Goal: Task Accomplishment & Management: Manage account settings

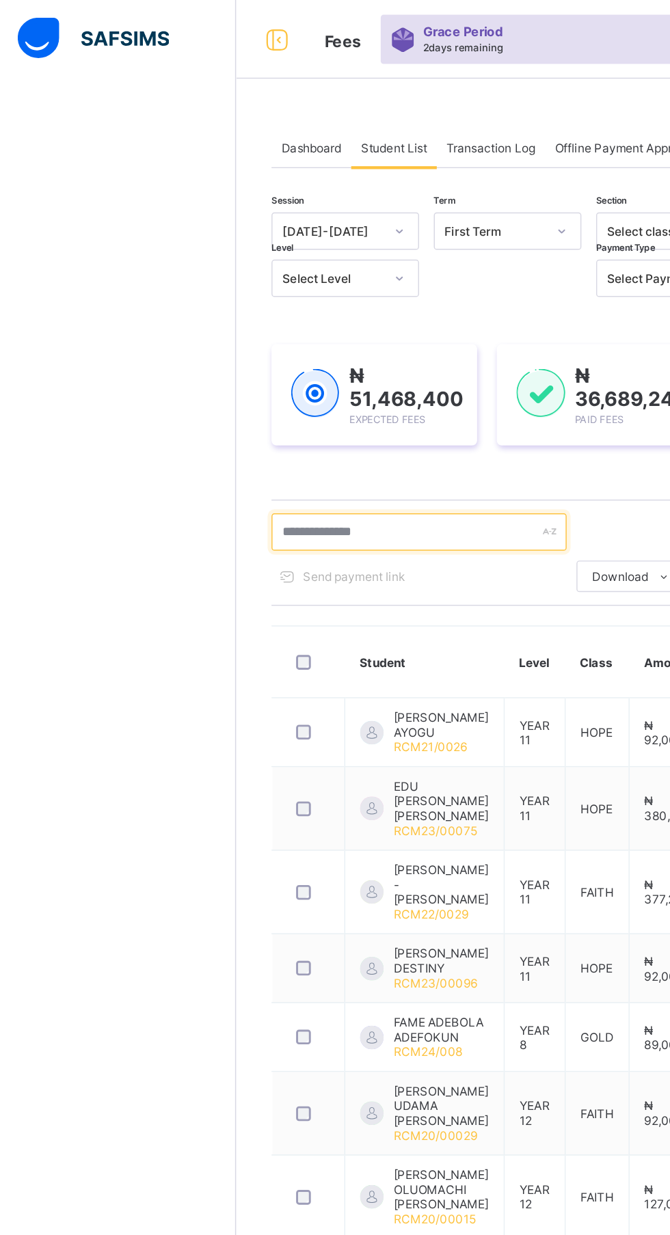
click at [318, 368] on input "text" at bounding box center [291, 370] width 205 height 26
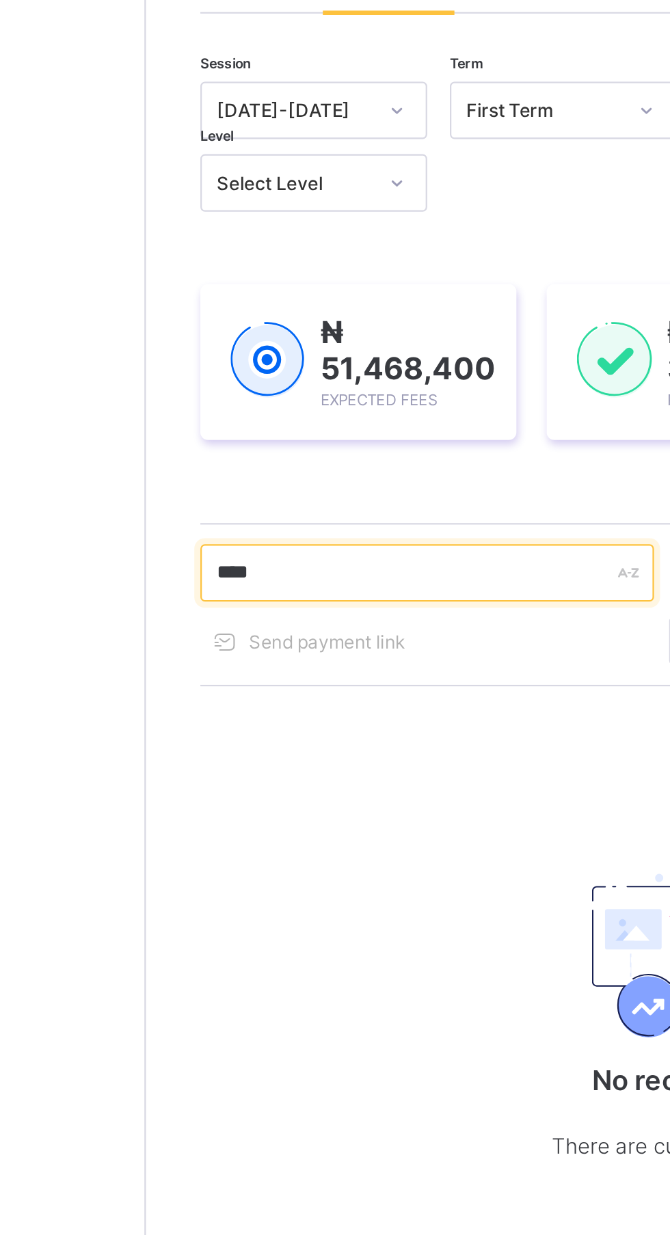
type input "*****"
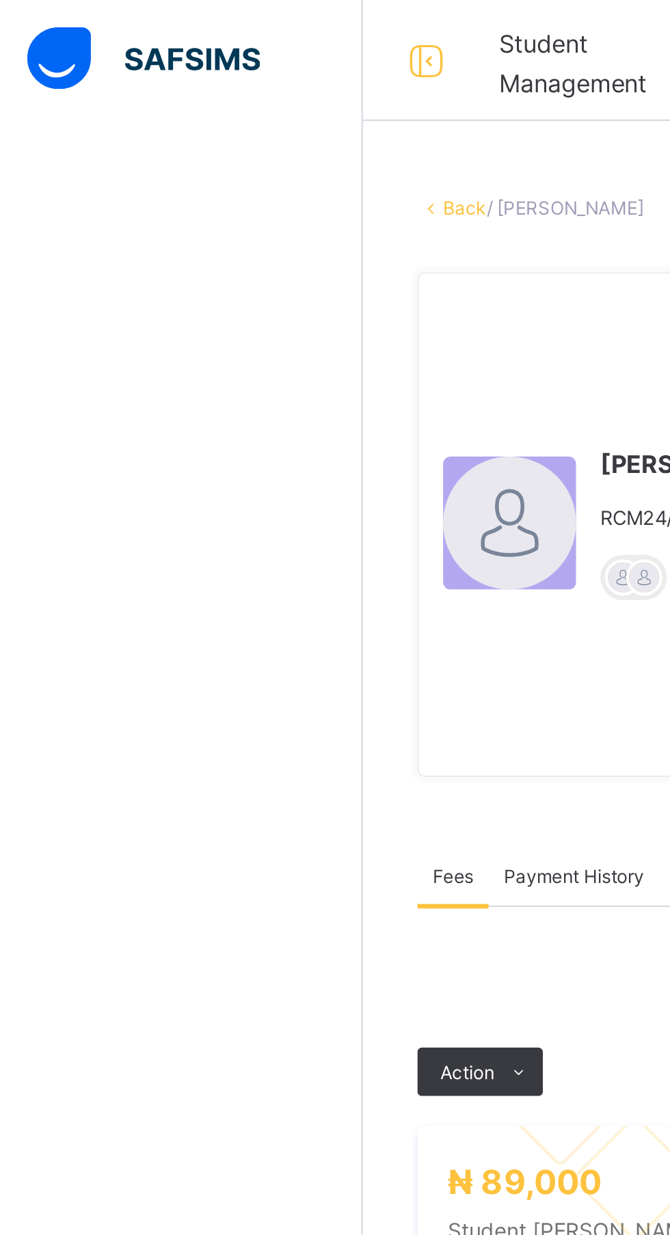
click at [215, 78] on div "× Delete Document This action would delete the document with name: from the sys…" at bounding box center [417, 580] width 506 height 1025
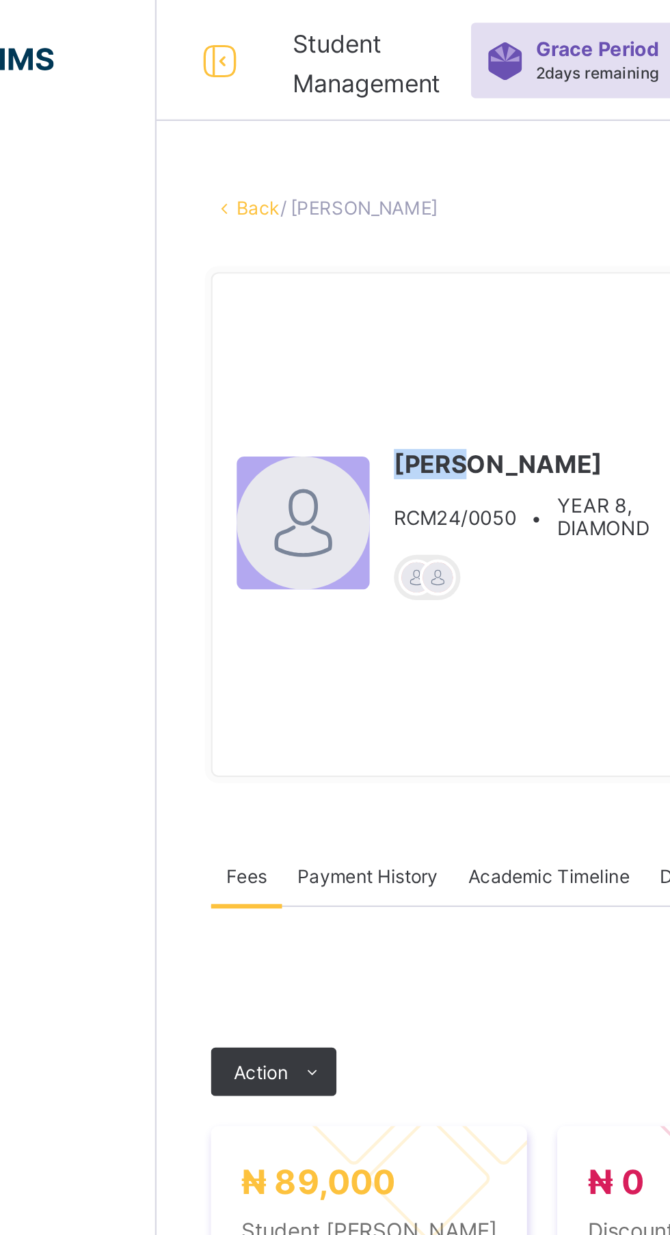
click at [216, 99] on link "Back" at bounding box center [210, 94] width 20 height 10
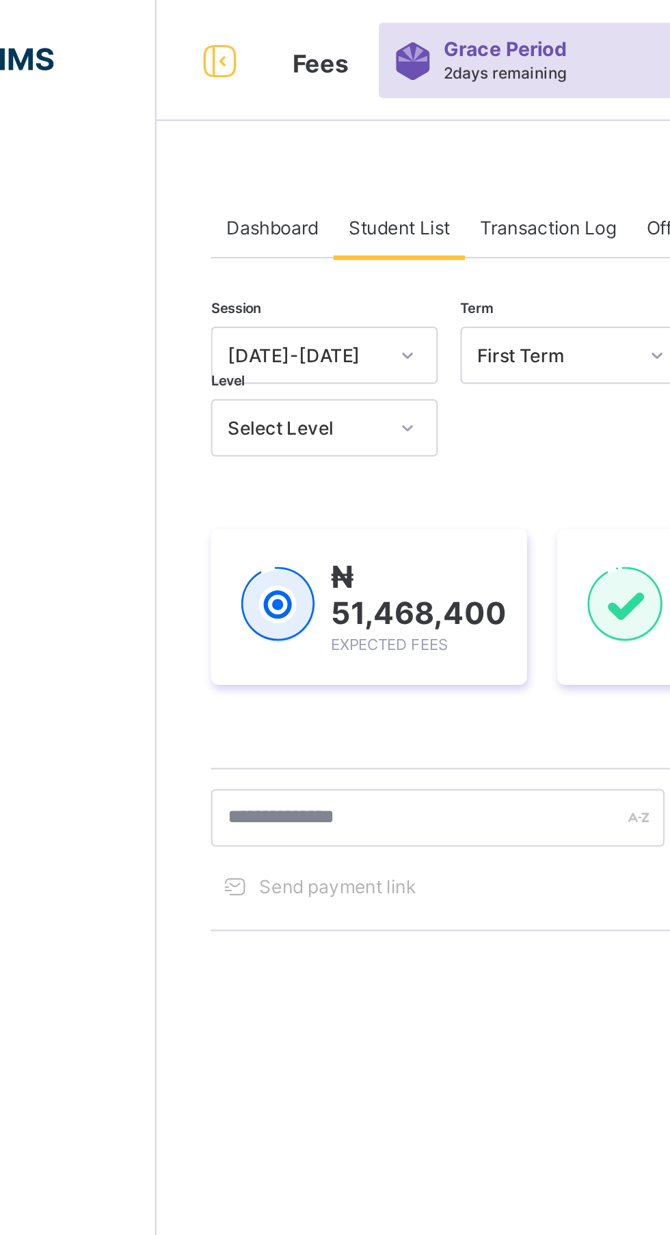
click at [95, 384] on div "Help Configuration" at bounding box center [82, 645] width 164 height 1180
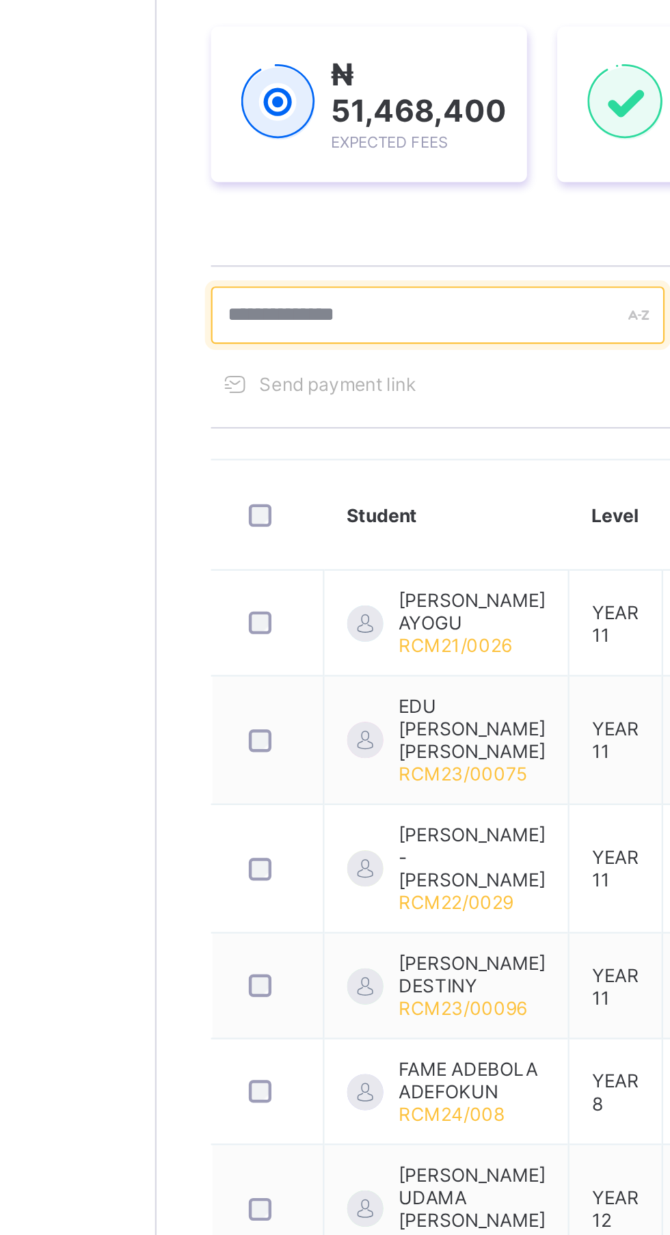
click at [212, 359] on input "text" at bounding box center [291, 370] width 205 height 26
click at [217, 368] on input "text" at bounding box center [291, 370] width 205 height 26
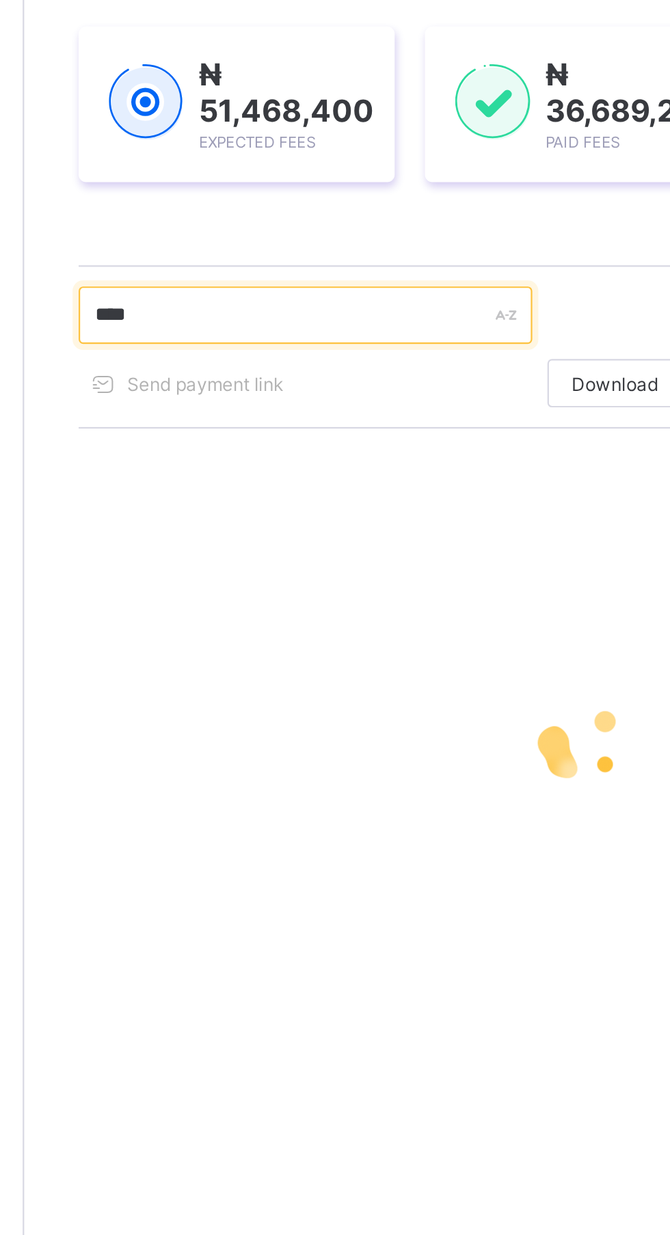
type input "*****"
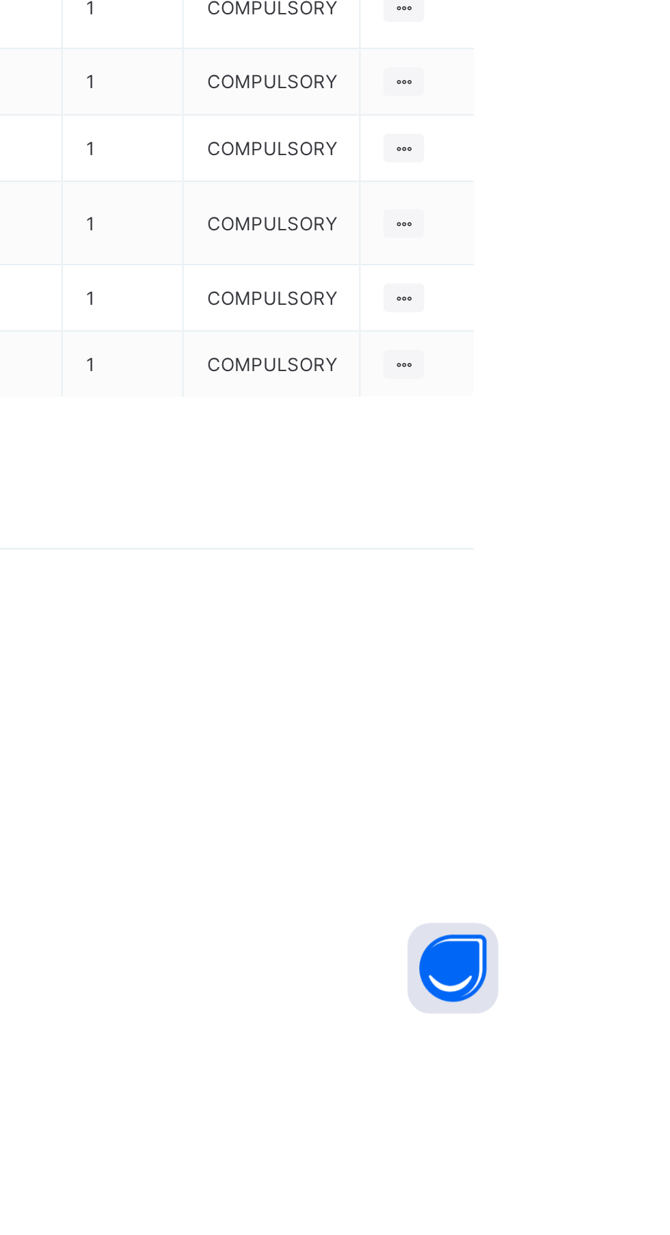
click at [634, 709] on span at bounding box center [634, 698] width 22 height 22
click at [0, 0] on div "Optional items" at bounding box center [0, 0] width 0 height 0
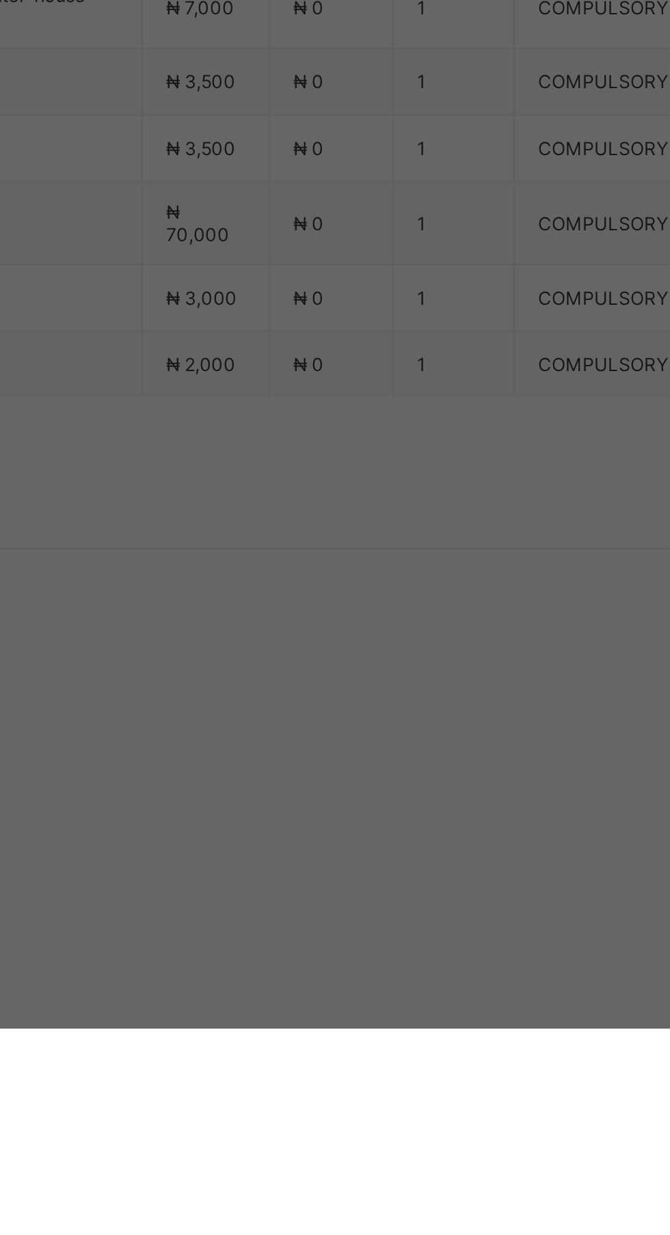
click at [349, 681] on span "Cancel" at bounding box center [334, 676] width 27 height 10
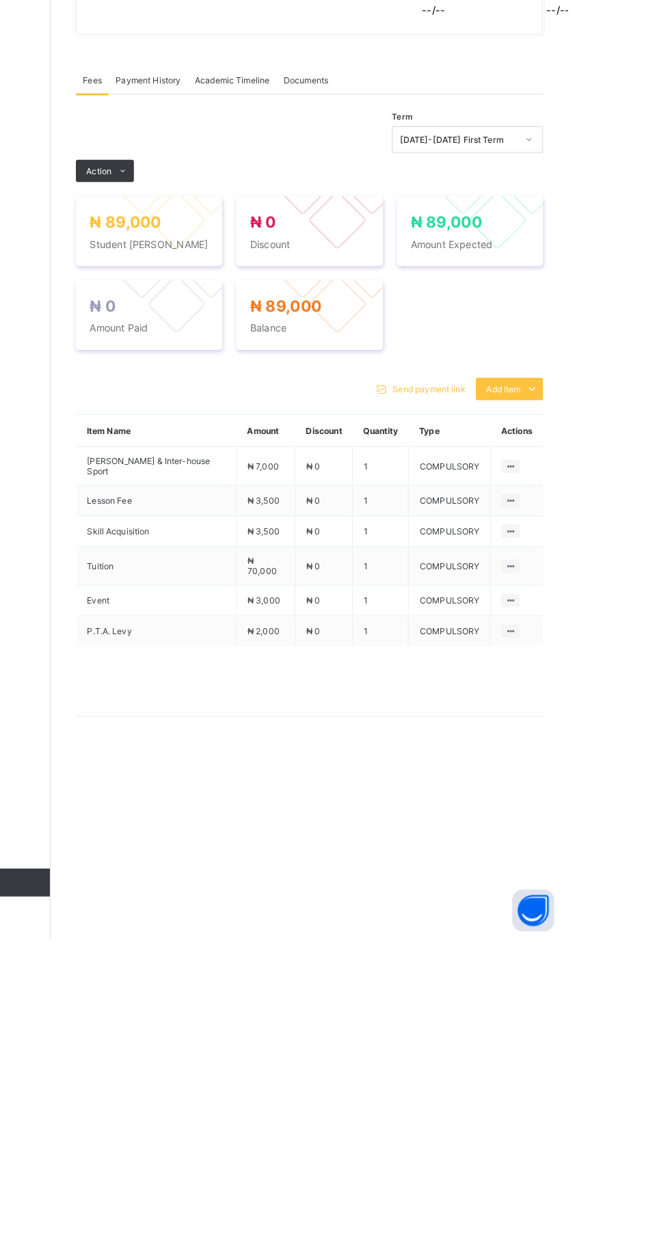
click at [625, 709] on span at bounding box center [634, 698] width 22 height 22
click at [0, 0] on div "Optional items" at bounding box center [0, 0] width 0 height 0
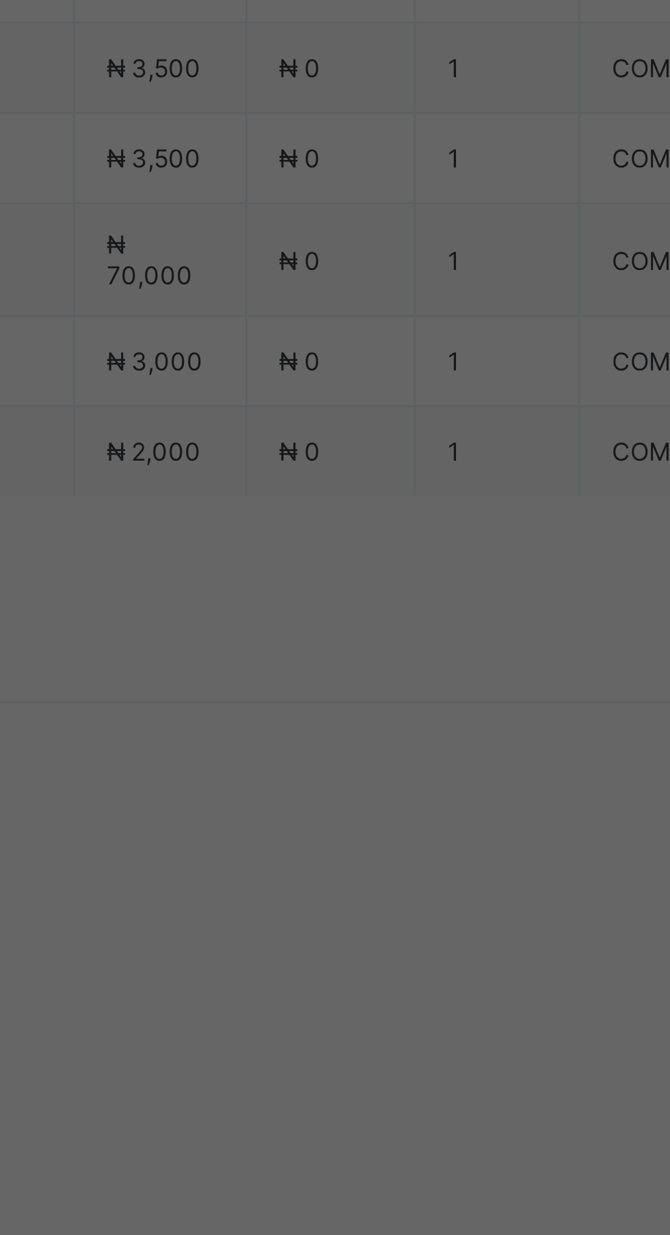
type input "**"
click at [448, 670] on div "Music Skill Acquisition" at bounding box center [335, 660] width 226 height 21
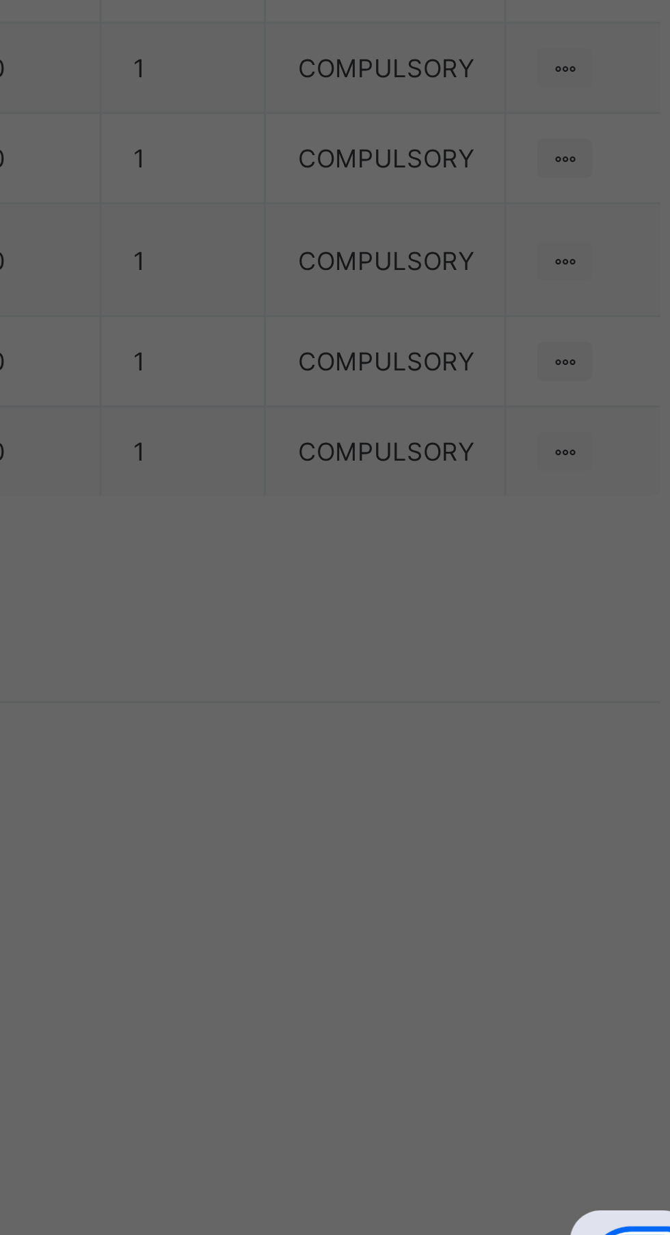
click at [438, 697] on span "Save" at bounding box center [408, 692] width 62 height 10
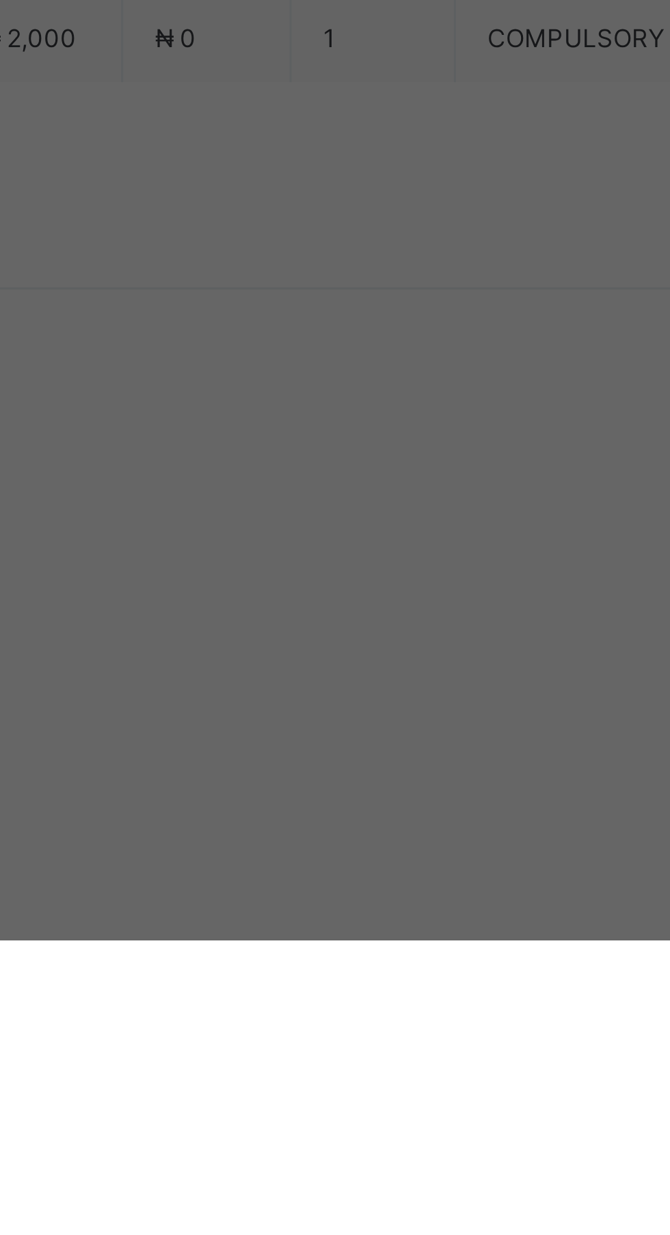
click at [438, 745] on span "Save" at bounding box center [408, 740] width 62 height 10
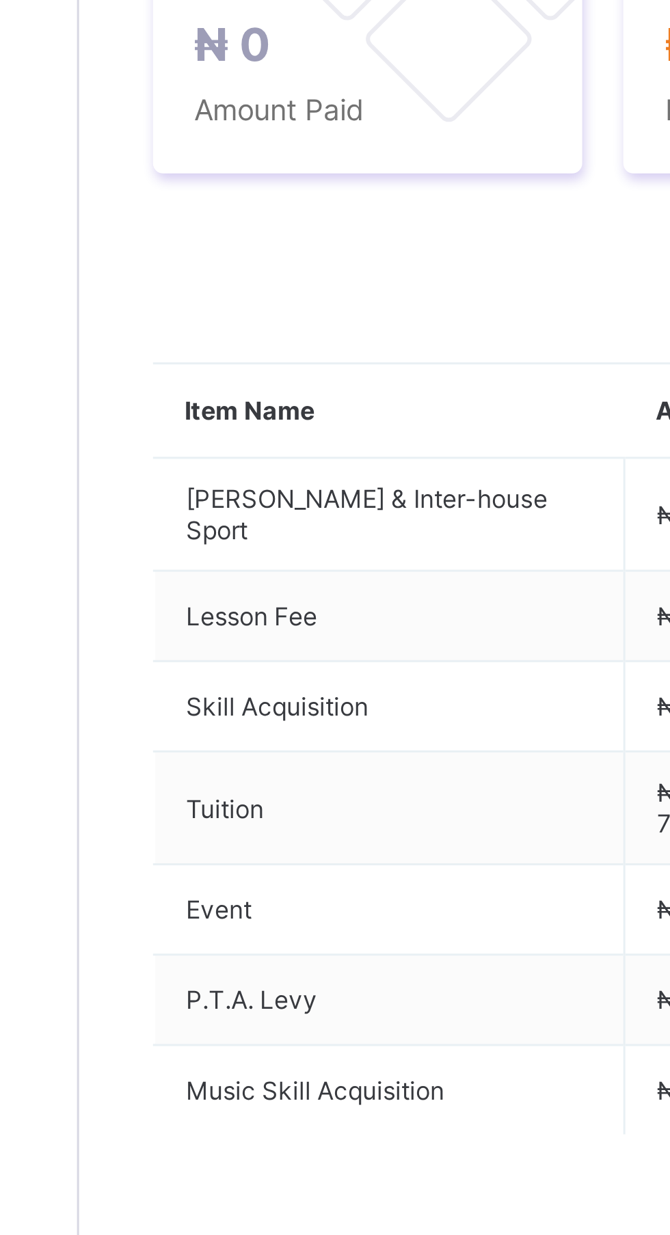
click at [226, 495] on span at bounding box center [234, 485] width 22 height 22
click at [0, 0] on button "Manage Discount" at bounding box center [0, 0] width 0 height 0
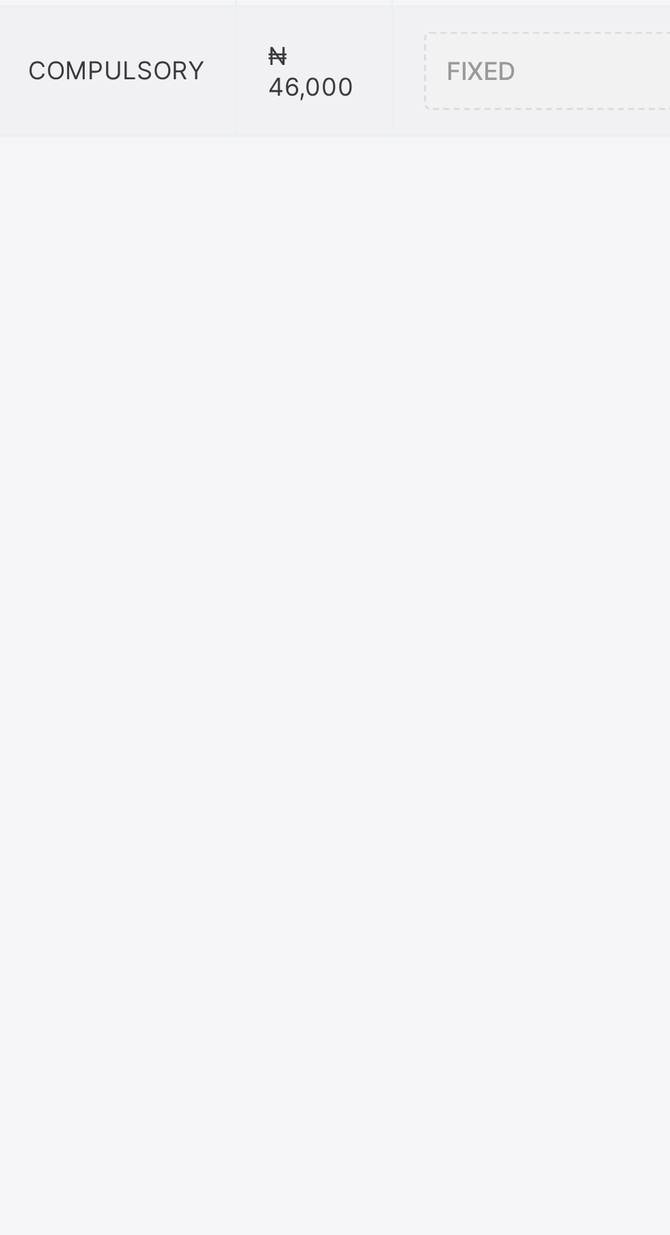
type input "*"
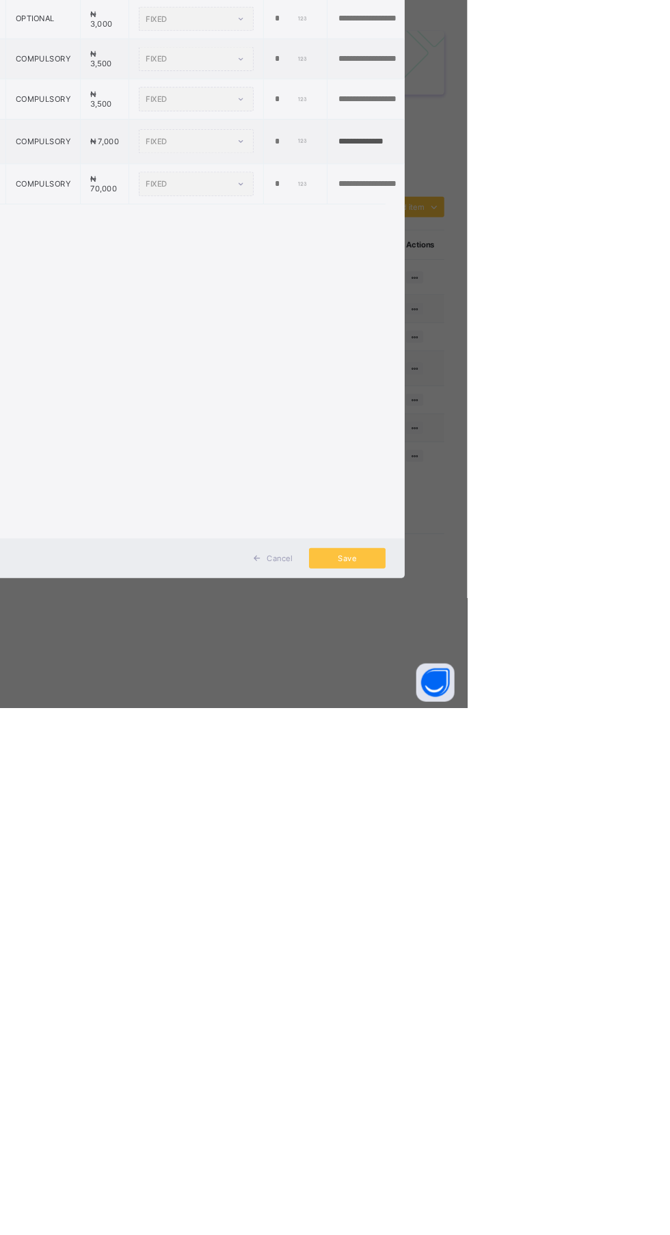
click at [455, 1085] on span at bounding box center [444, 1074] width 22 height 22
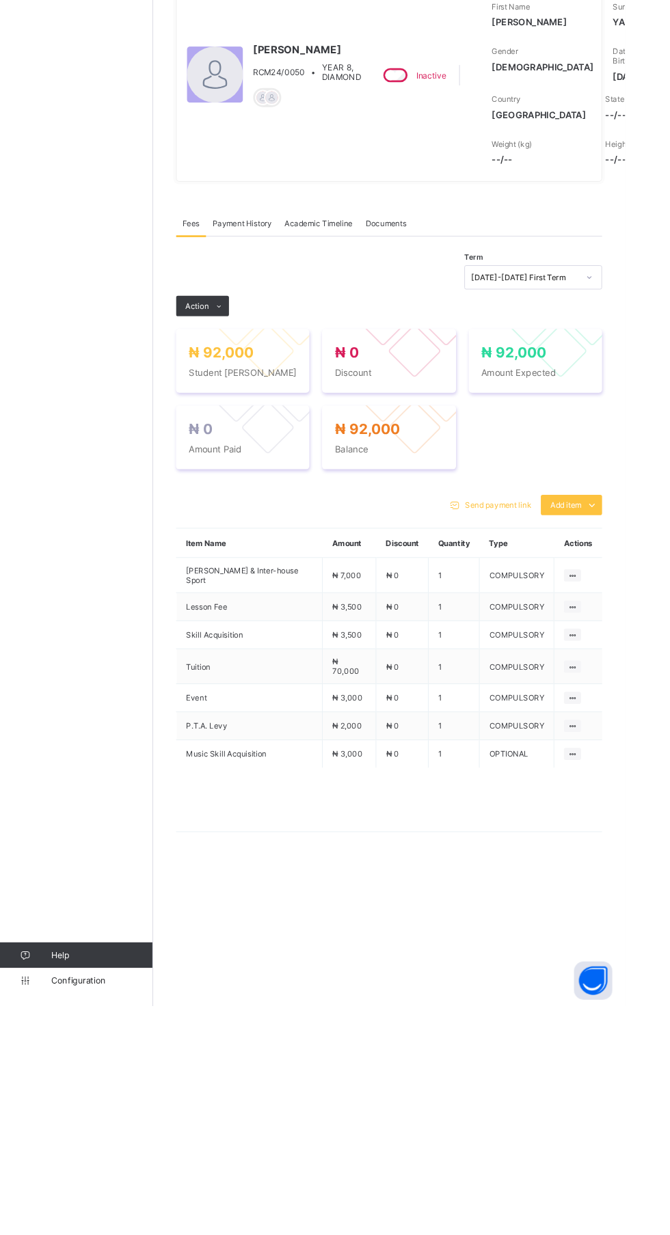
click at [226, 495] on span at bounding box center [234, 485] width 22 height 22
click at [0, 0] on li "Receive Payment" at bounding box center [0, 0] width 0 height 0
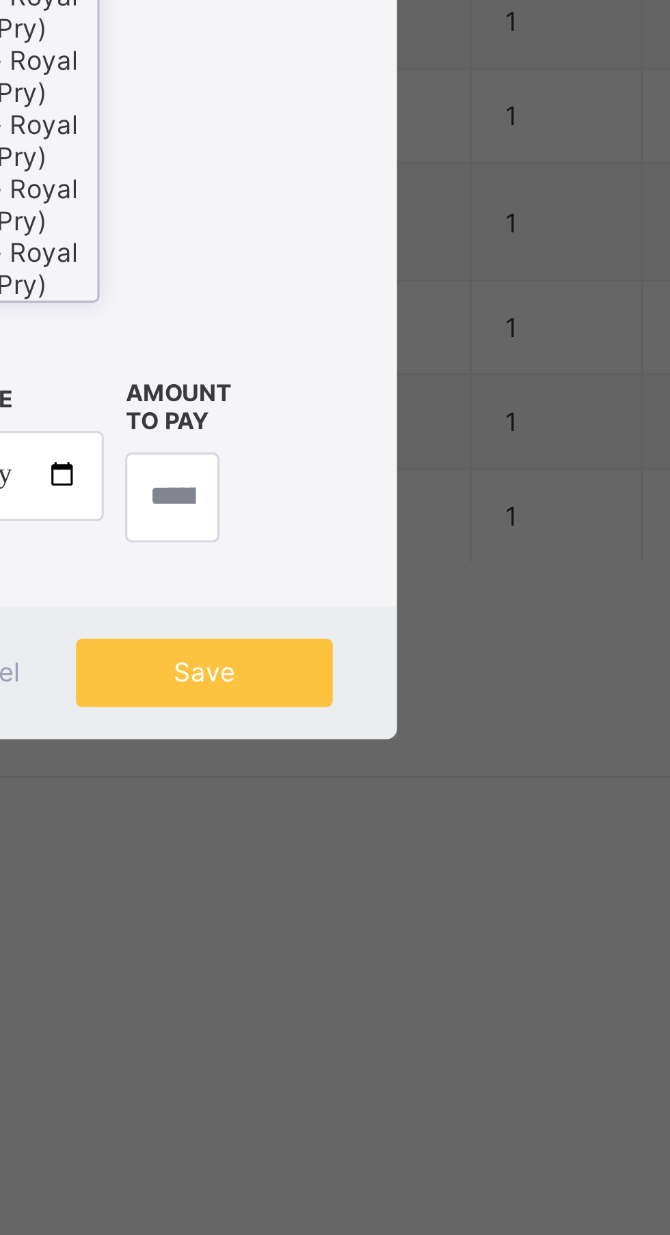
click at [340, 588] on div "Ecobank Nigeria - Royal College Masaka" at bounding box center [298, 578] width 84 height 21
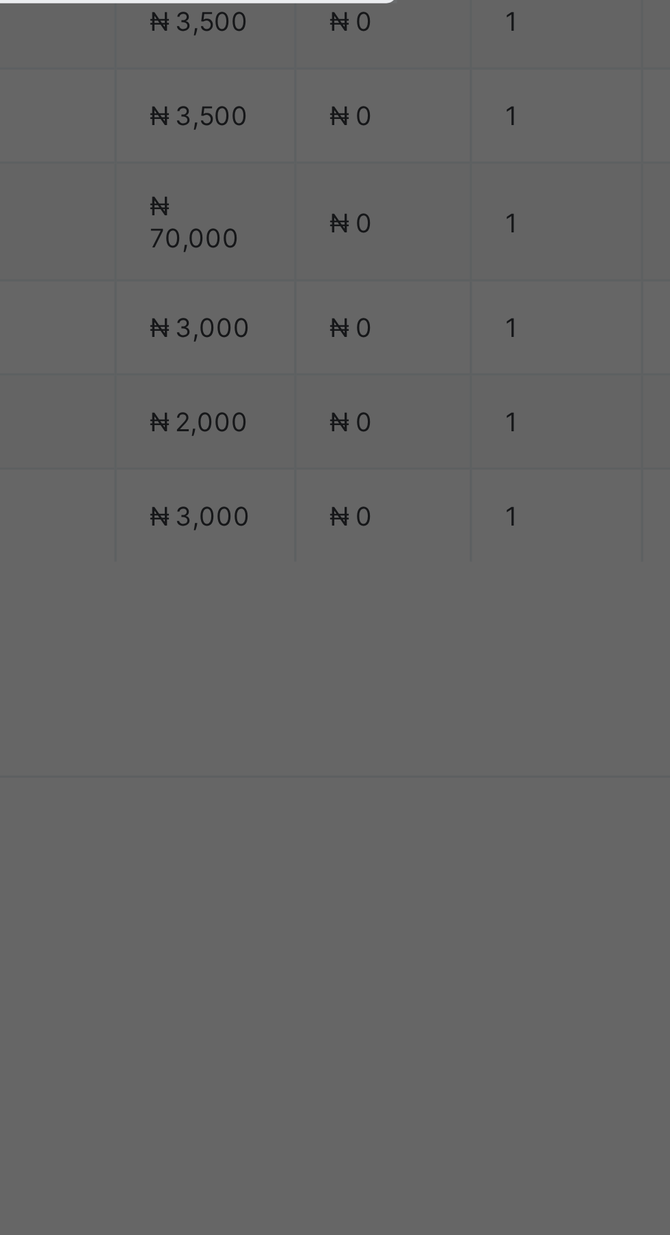
click at [359, 662] on input "text" at bounding box center [334, 647] width 49 height 29
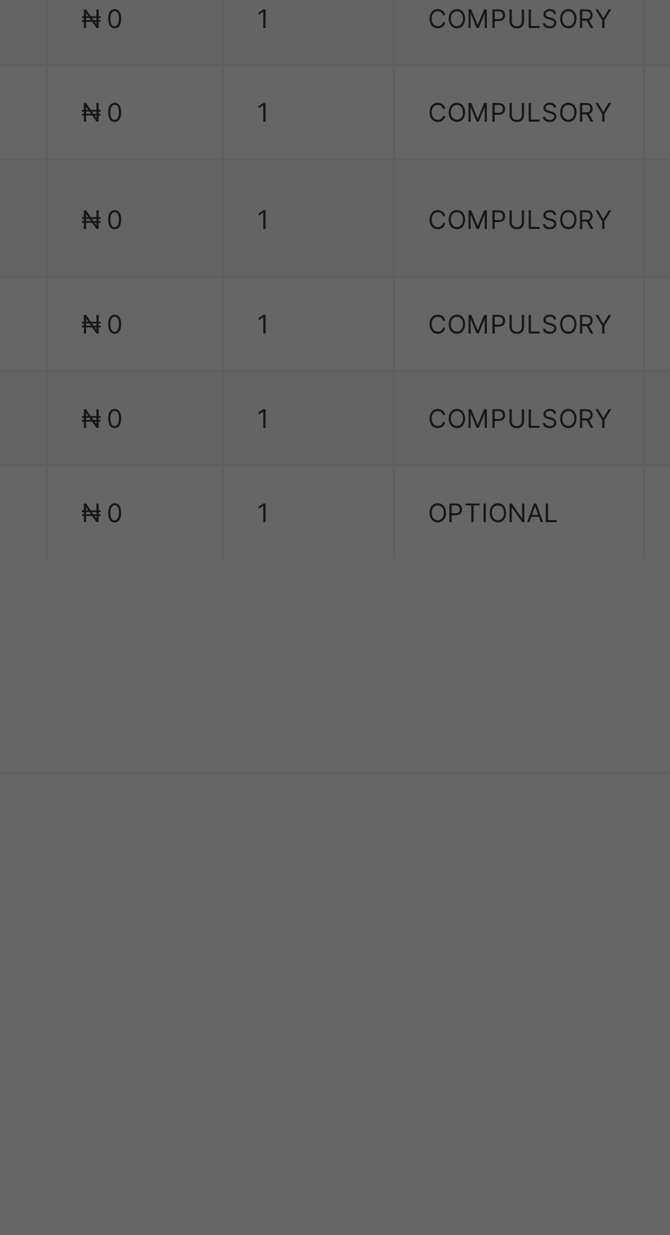
type input "******"
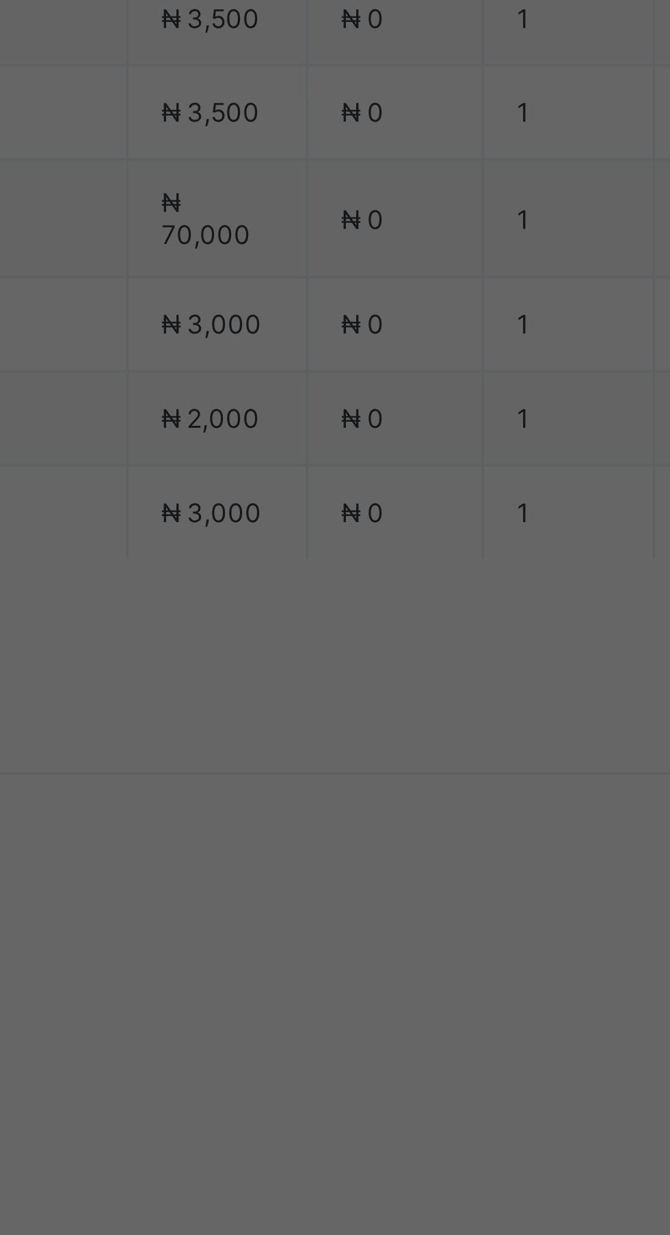
click at [342, 731] on input "date" at bounding box center [298, 717] width 87 height 29
type input "**********"
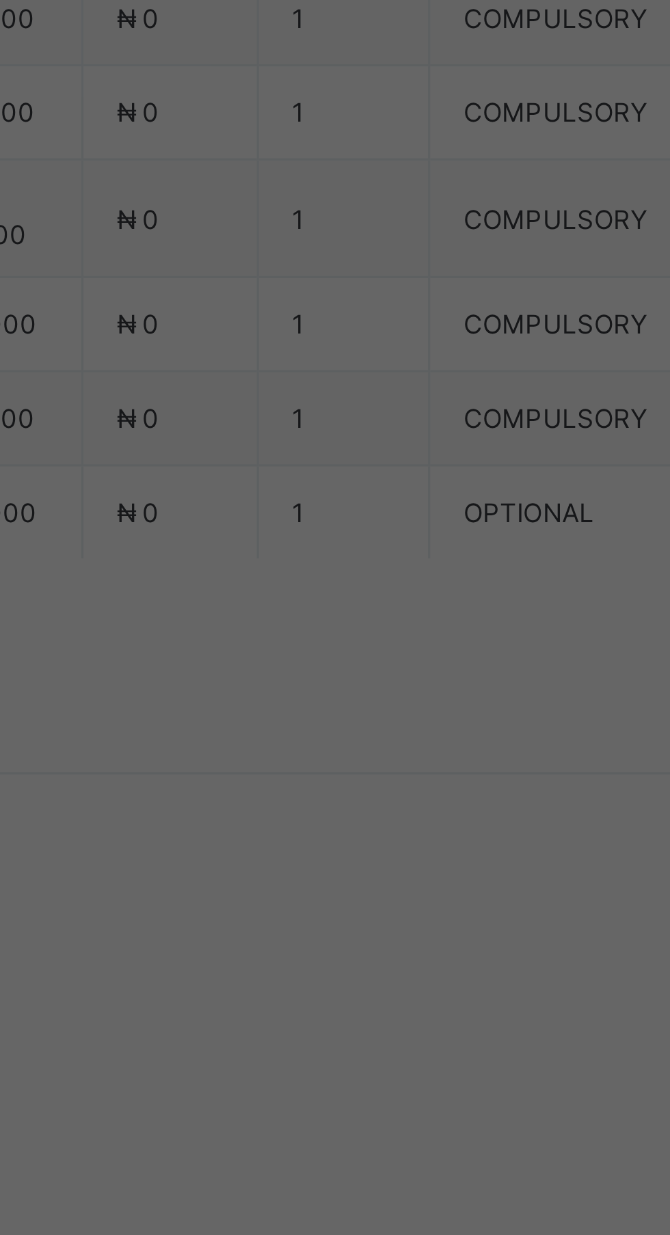
click at [378, 738] on input "currency" at bounding box center [363, 723] width 29 height 29
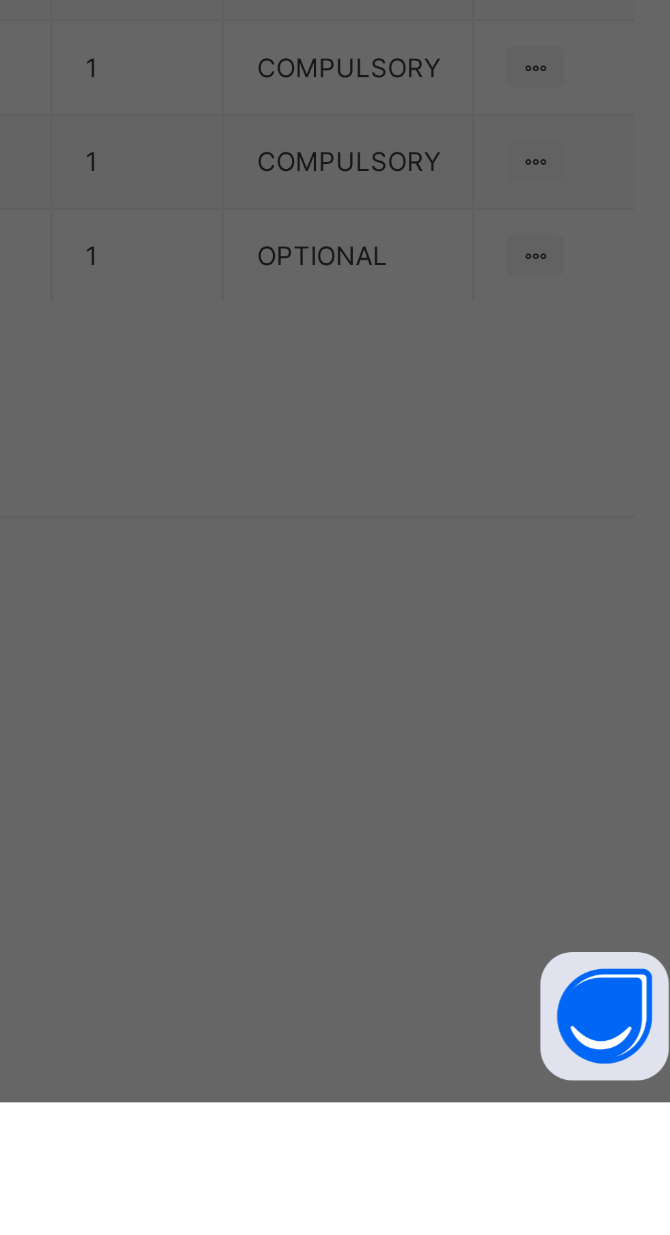
type input "********"
click at [405, 785] on span "Save" at bounding box center [374, 779] width 62 height 10
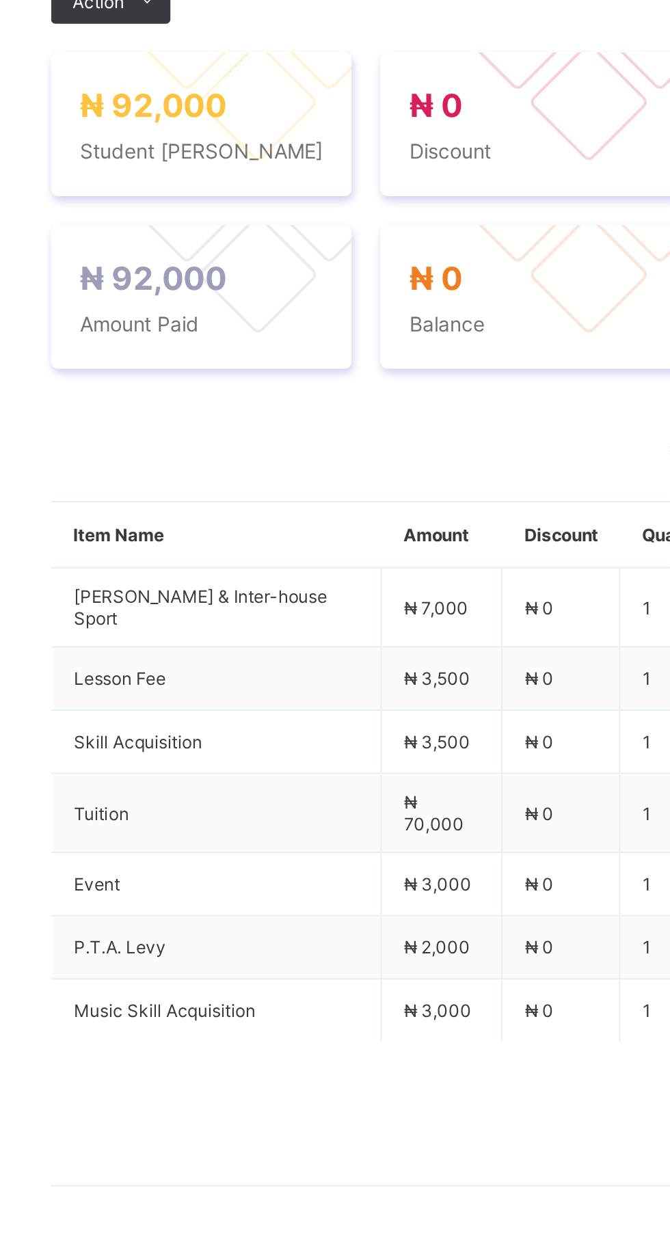
click at [282, 401] on span "Payment History" at bounding box center [260, 396] width 64 height 10
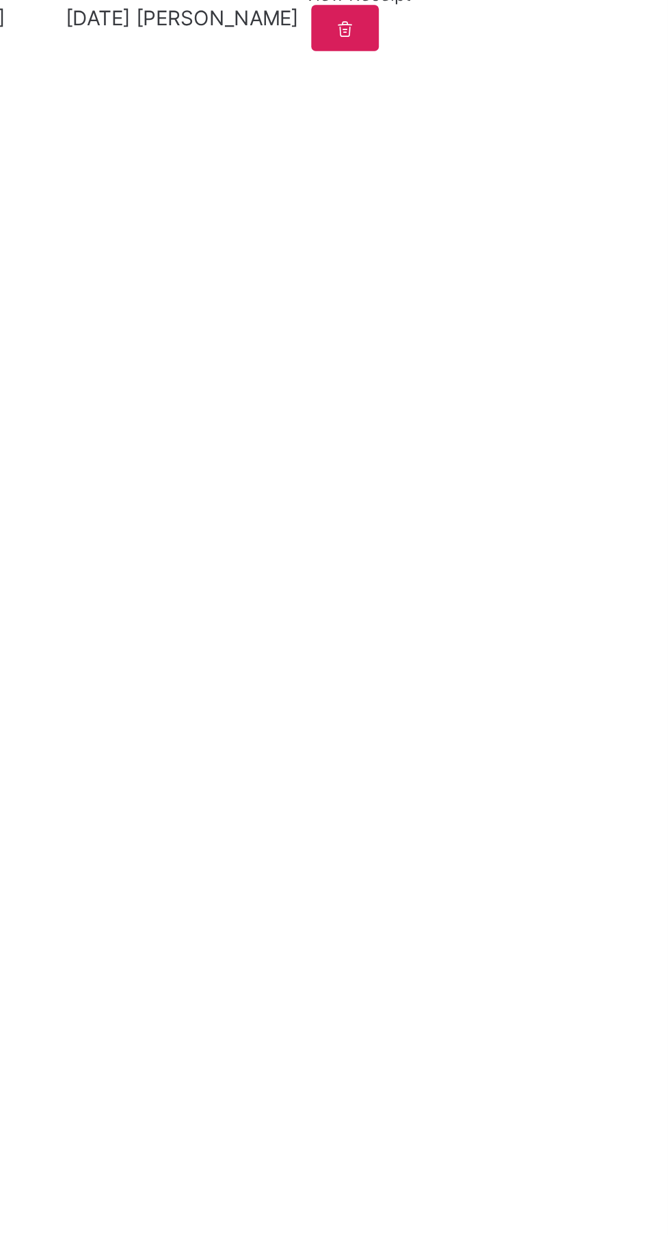
click at [547, 487] on div "View Receipt" at bounding box center [522, 481] width 51 height 10
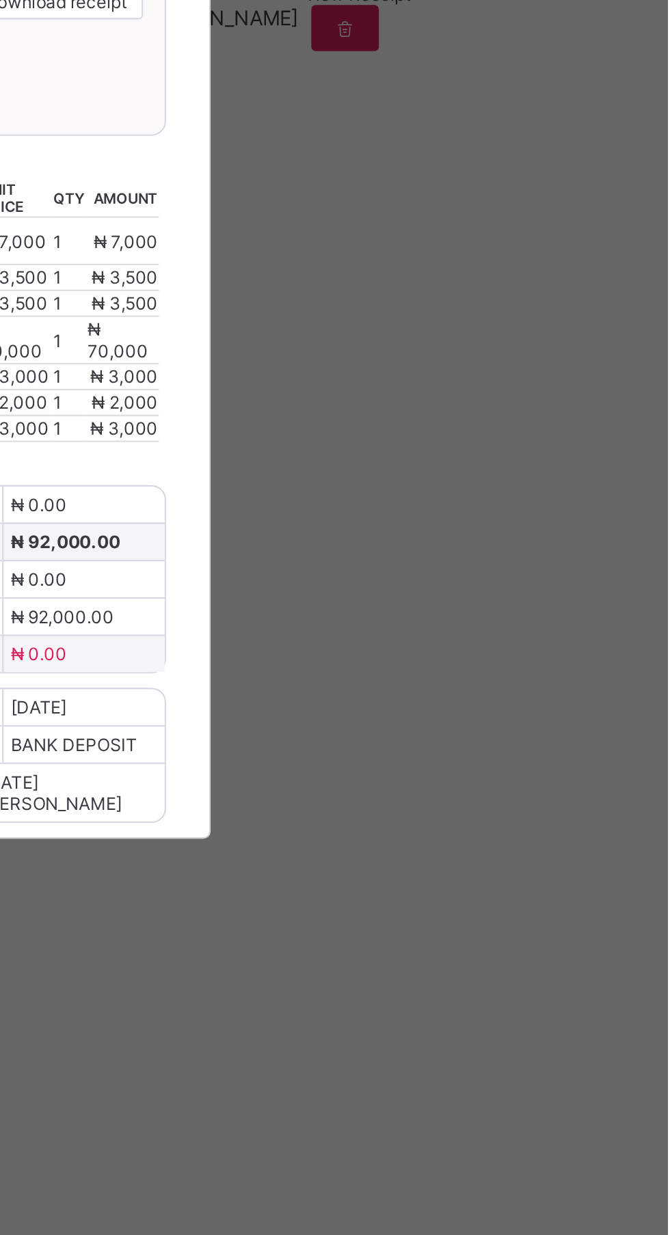
click at [413, 490] on span "Download receipt" at bounding box center [379, 485] width 68 height 10
click at [623, 830] on div "× Royal College Masaka Download receipt 2025-2026 / First Term LERRY DAVID YAKS…" at bounding box center [335, 617] width 670 height 1235
